Goal: Information Seeking & Learning: Learn about a topic

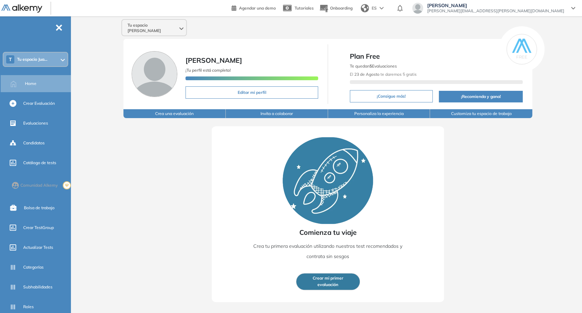
click at [151, 26] on span "Tu espacio [PERSON_NAME]" at bounding box center [153, 28] width 50 height 11
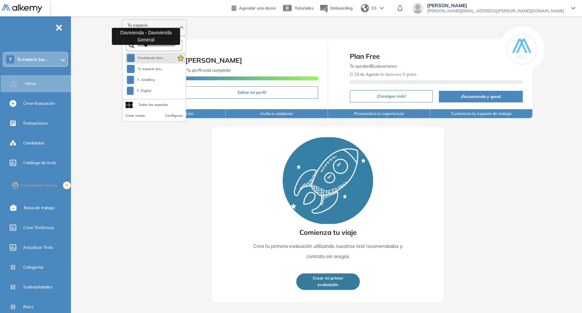
click at [159, 55] on span "Davivienda Gen..." at bounding box center [150, 57] width 27 height 5
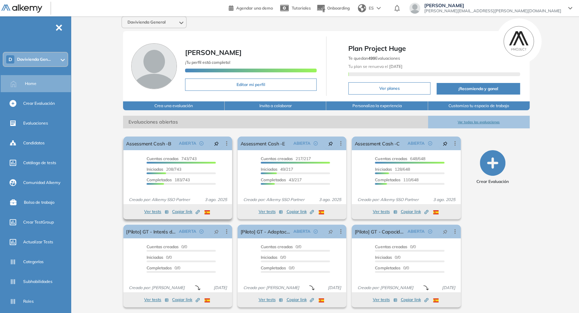
scroll to position [5, 0]
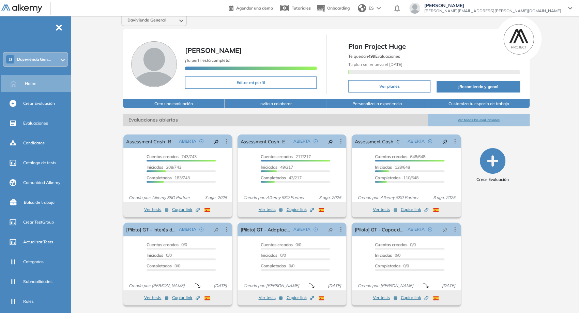
click at [469, 118] on button "Ver todas las evaluaciones" at bounding box center [479, 120] width 102 height 13
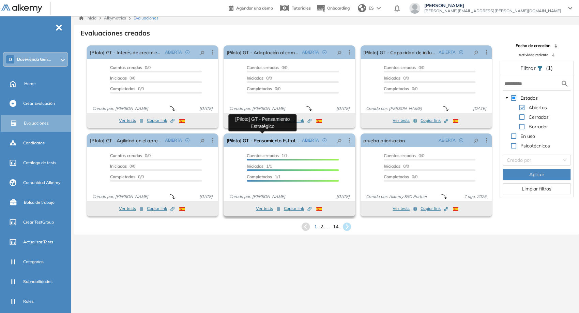
click at [264, 144] on link "[Piloto] GT - Pensamiento Estratégico" at bounding box center [262, 140] width 73 height 14
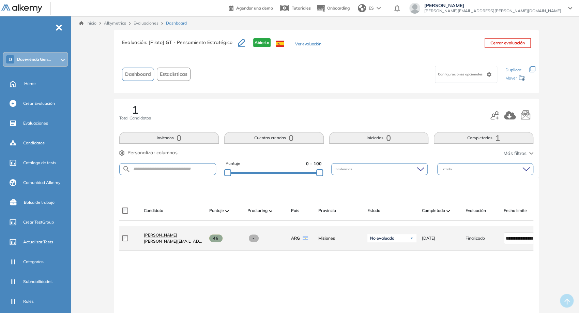
click at [156, 237] on span "[PERSON_NAME]" at bounding box center [160, 234] width 33 height 5
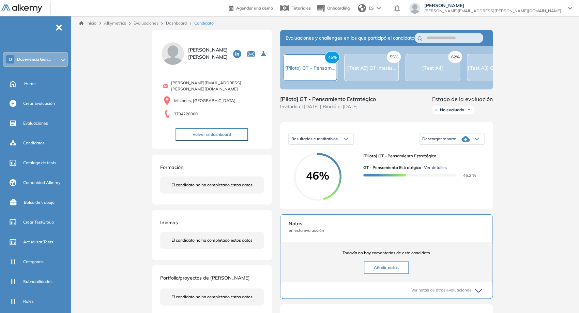
click at [475, 146] on div "Descargar reporte" at bounding box center [452, 139] width 65 height 14
click at [437, 171] on span "Ver detalles" at bounding box center [435, 167] width 23 height 6
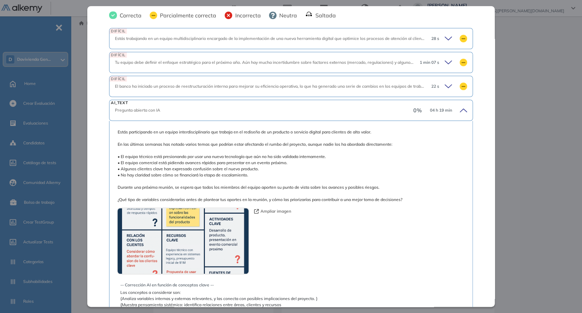
scroll to position [120, 0]
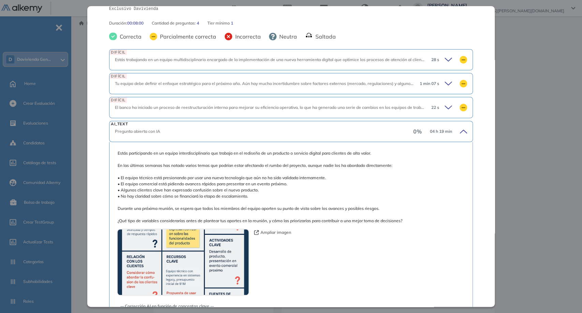
click at [363, 100] on div "DIFÍCIL El banco ha iniciado un proceso de reestructuración interna para mejora…" at bounding box center [291, 107] width 364 height 21
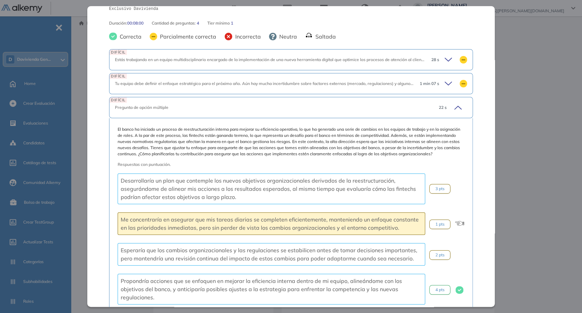
click at [363, 87] on div "DIFÍCIL Tu equipo debe definir el enfoque estratégico para el próximo año. Aún …" at bounding box center [291, 83] width 364 height 21
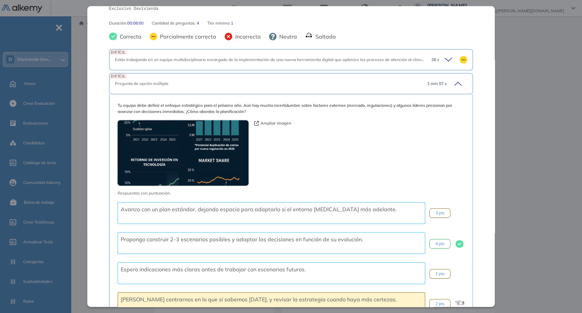
scroll to position [82, 0]
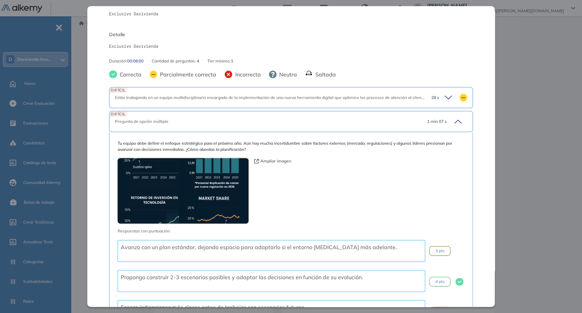
click at [364, 94] on div "DIFÍCIL Estás trabajando en un equipo multidisciplinario encargado de la implem…" at bounding box center [291, 97] width 364 height 21
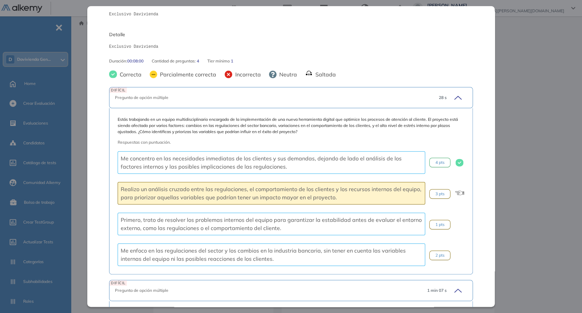
click at [364, 94] on div "DIFÍCIL Pregunta de opción múltiple 28 s" at bounding box center [291, 97] width 364 height 21
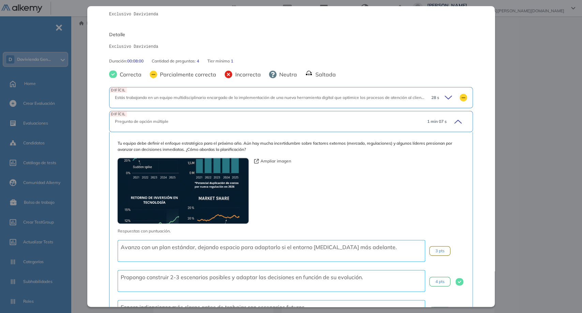
click at [356, 117] on div "DIFÍCIL Pregunta de opción múltiple 1 min 07 s" at bounding box center [291, 121] width 364 height 21
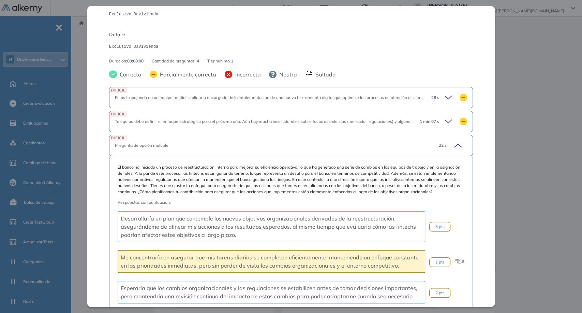
click at [347, 137] on div "DIFÍCIL Pregunta de opción múltiple 22 s" at bounding box center [291, 145] width 364 height 21
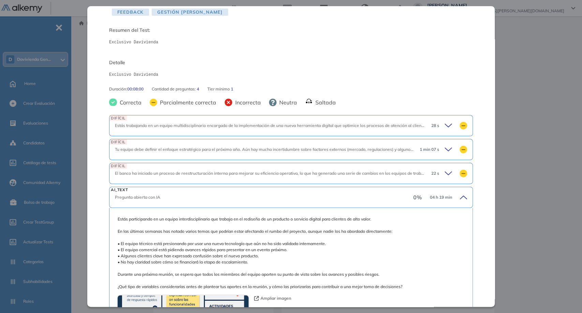
scroll to position [0, 0]
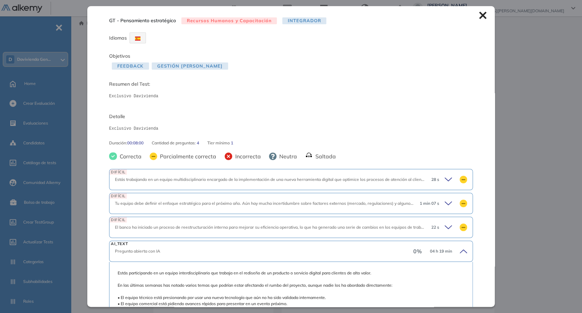
click at [479, 19] on icon at bounding box center [483, 16] width 8 height 8
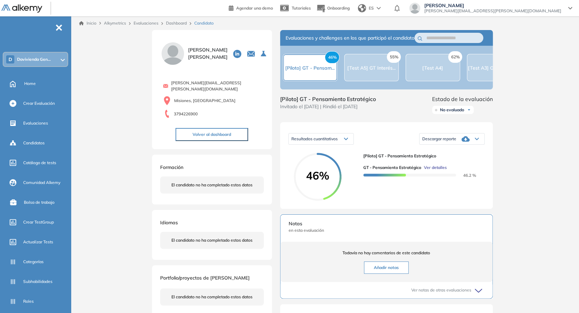
click at [435, 171] on span "Ver detalles" at bounding box center [435, 167] width 23 height 6
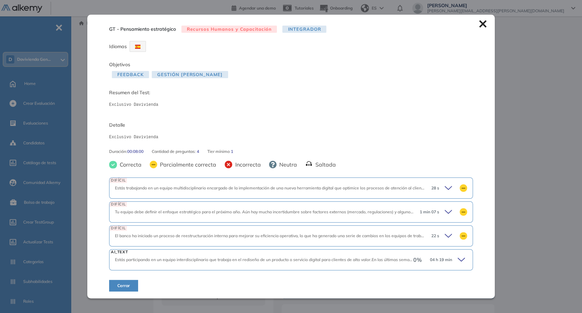
click at [437, 185] on div "28 s" at bounding box center [446, 188] width 41 height 10
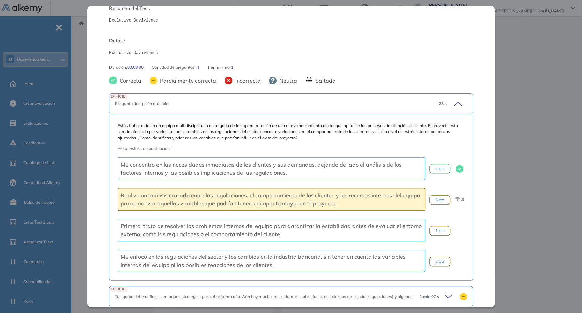
scroll to position [151, 0]
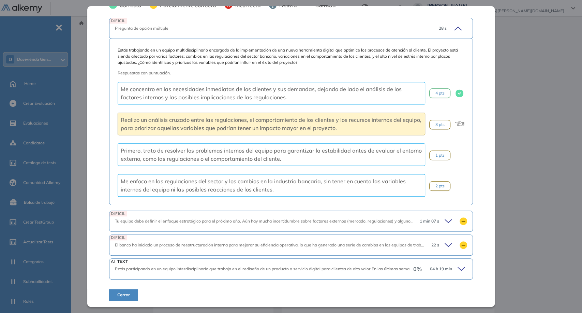
click at [397, 218] on span "Tu equipo debe definir el enfoque estratégico para el próximo año. Aún hay much…" at bounding box center [349, 220] width 469 height 5
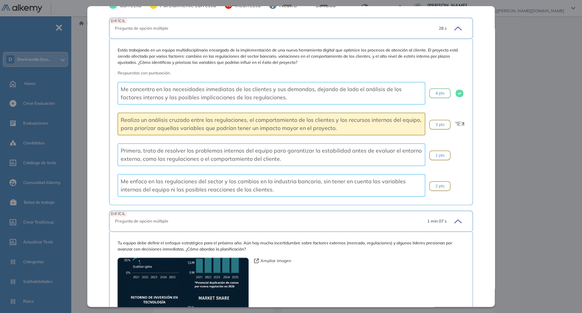
scroll to position [341, 0]
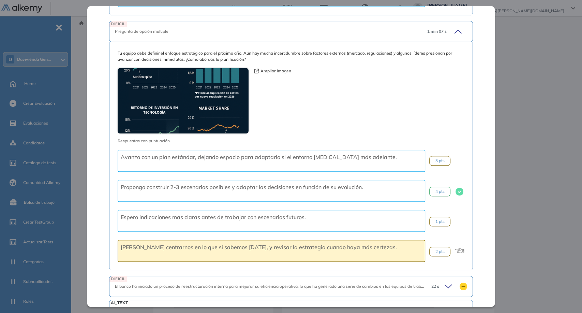
click at [395, 266] on div "Tu equipo debe definir el enfoque estratégico para el próximo año. Aún hay much…" at bounding box center [291, 156] width 364 height 228
click at [401, 280] on div "DIFÍCIL El banco ha iniciado un proceso de reestructuración interna para mejora…" at bounding box center [291, 286] width 364 height 21
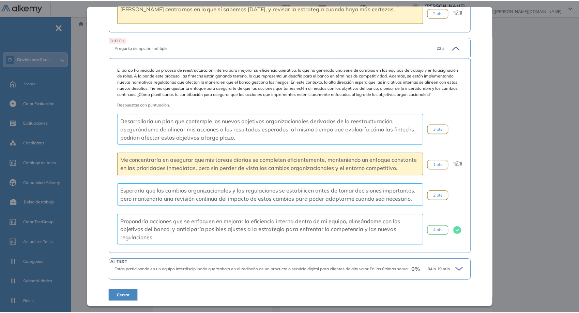
scroll to position [585, 0]
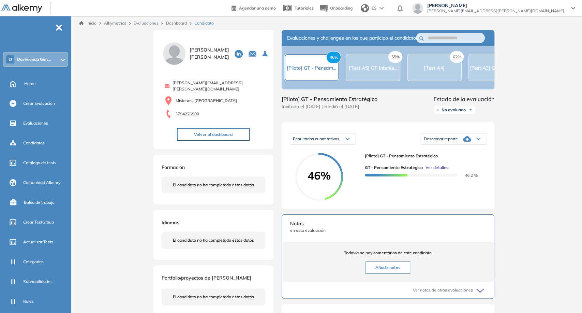
click at [509, 173] on div "Inicio Alkymetrics Evaluaciones Dashboard Candidato GT - Pensamiento estratégic…" at bounding box center [328, 218] width 509 height 404
